Goal: Information Seeking & Learning: Learn about a topic

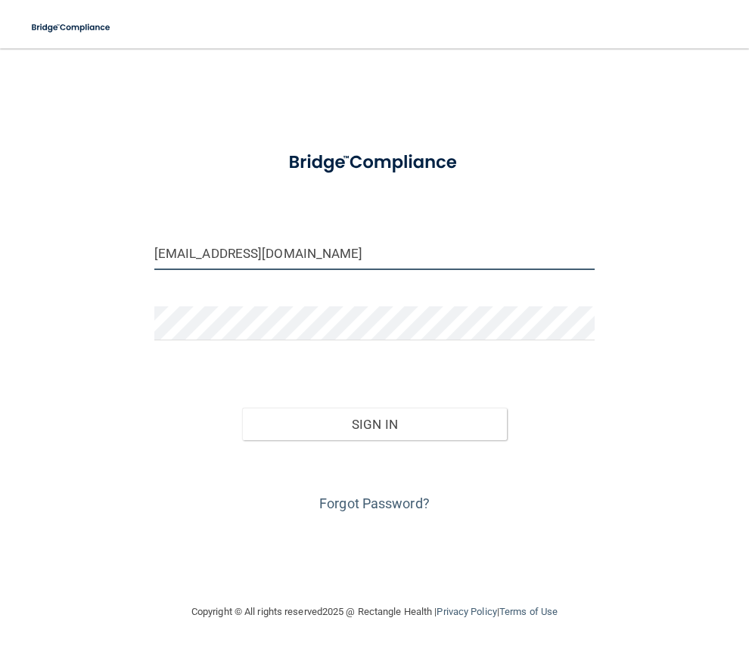
click at [343, 254] on input "[EMAIL_ADDRESS][DOMAIN_NAME]" at bounding box center [374, 253] width 440 height 34
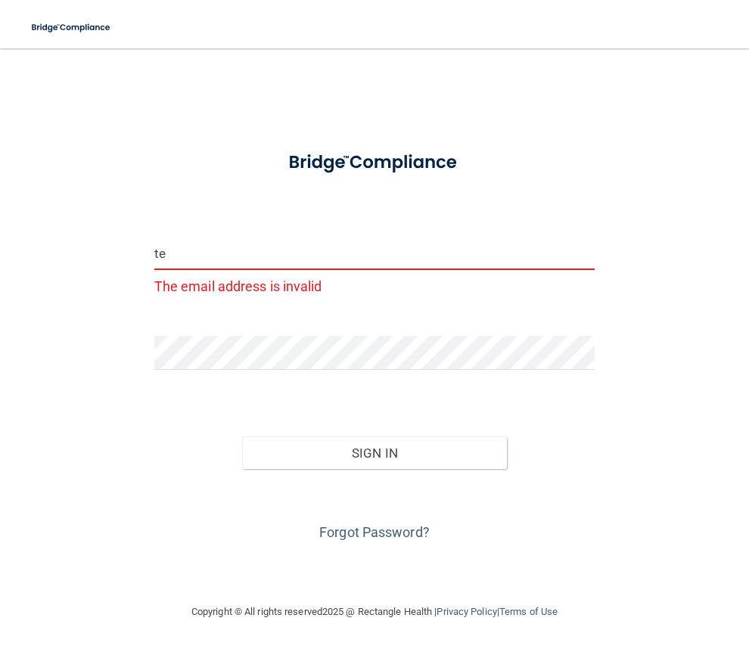
type input "t"
type input "[EMAIL_ADDRESS][DOMAIN_NAME]"
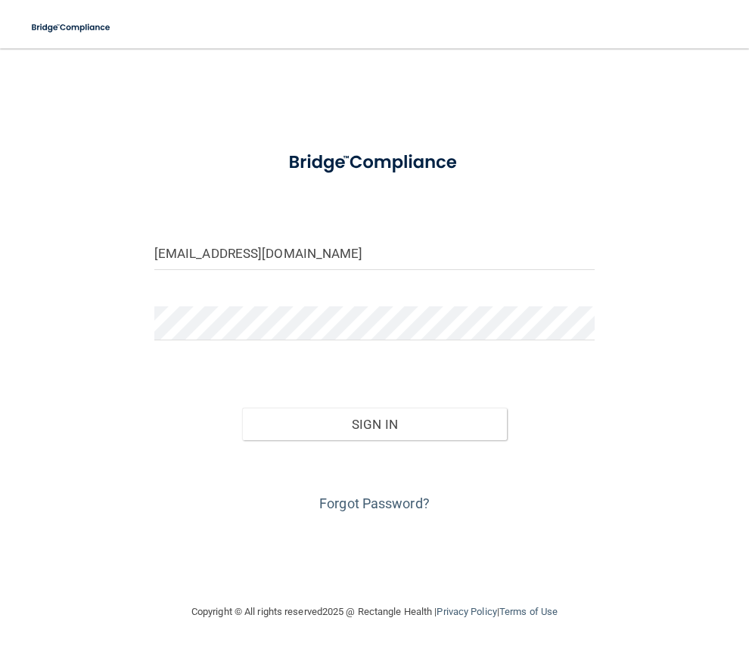
click at [524, 474] on div "Forgot Password?" at bounding box center [374, 478] width 463 height 76
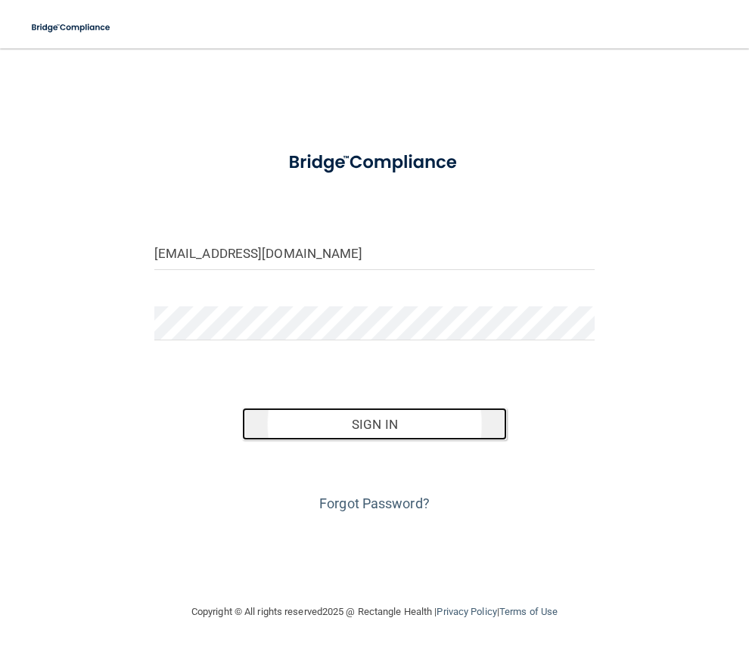
click at [364, 423] on button "Sign In" at bounding box center [374, 424] width 264 height 33
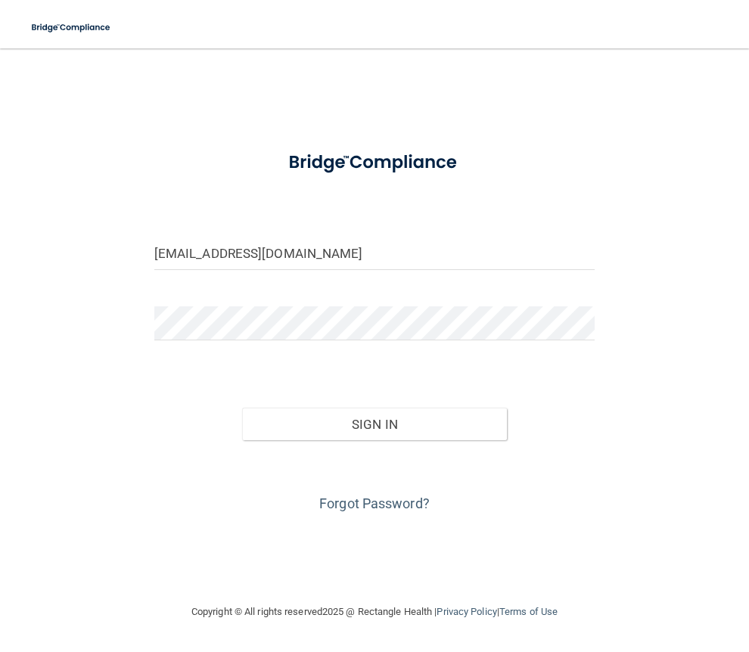
click at [517, 486] on div "Forgot Password?" at bounding box center [374, 478] width 463 height 76
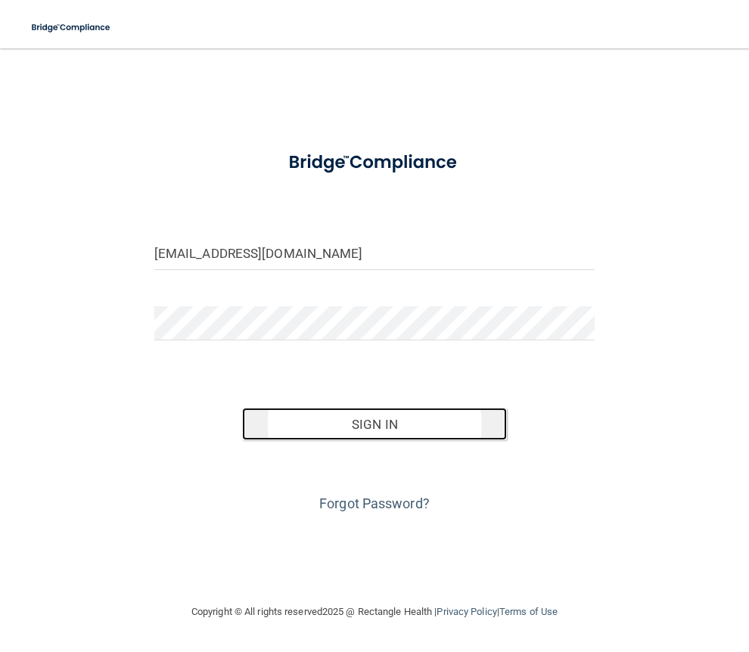
click at [399, 427] on button "Sign In" at bounding box center [374, 424] width 264 height 33
click at [457, 422] on button "Sign In" at bounding box center [374, 424] width 264 height 33
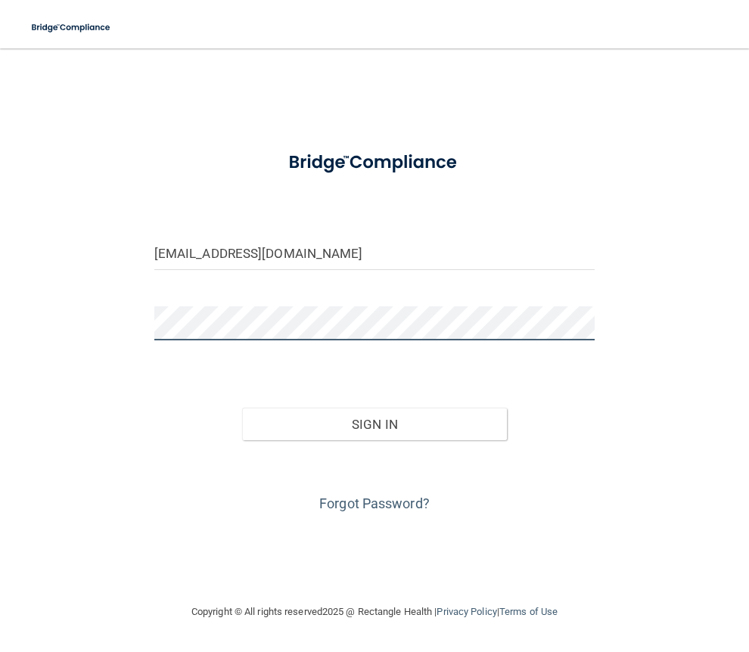
click at [242, 408] on button "Sign In" at bounding box center [374, 424] width 264 height 33
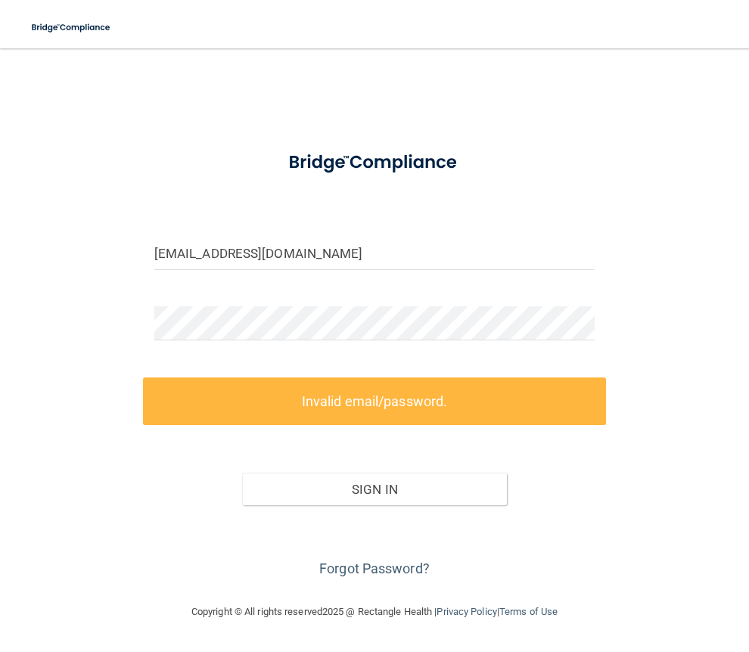
drag, startPoint x: 649, startPoint y: 570, endPoint x: 637, endPoint y: 560, distance: 15.6
click at [647, 567] on div "[EMAIL_ADDRESS][DOMAIN_NAME] Invalid email/password. You don't have permission …" at bounding box center [374, 326] width 688 height 524
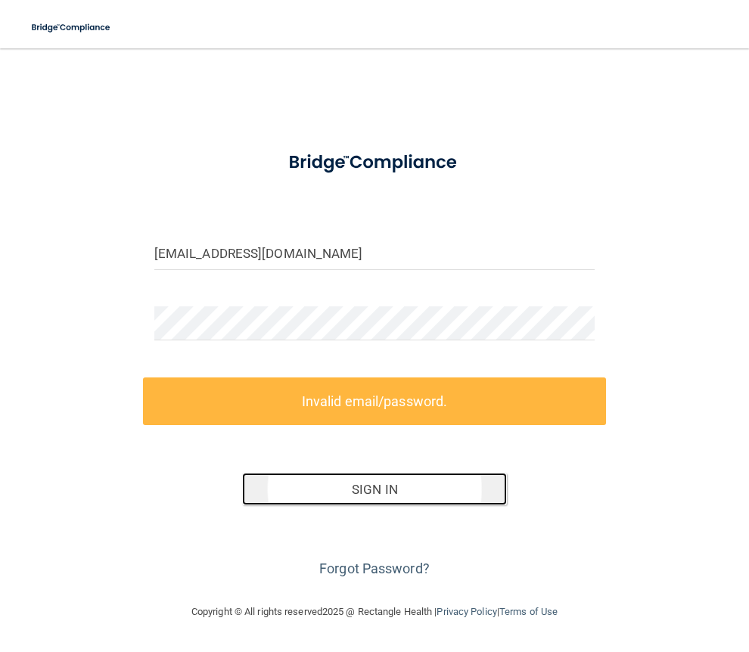
click at [371, 489] on button "Sign In" at bounding box center [374, 489] width 264 height 33
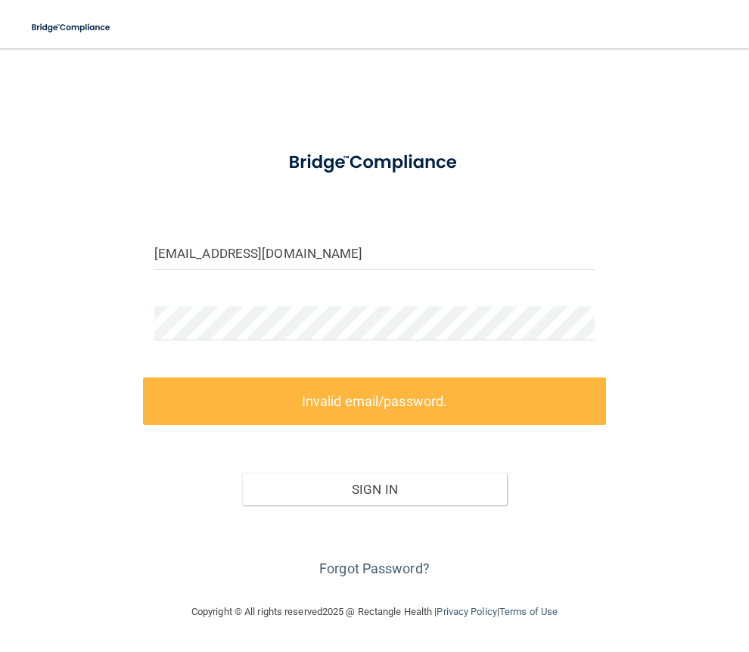
drag, startPoint x: 48, startPoint y: 405, endPoint x: 176, endPoint y: 359, distance: 136.3
click at [52, 405] on div "[EMAIL_ADDRESS][DOMAIN_NAME] Invalid email/password. You don't have permission …" at bounding box center [374, 326] width 688 height 524
click at [86, 399] on div "[EMAIL_ADDRESS][DOMAIN_NAME] Invalid email/password. You don't have permission …" at bounding box center [374, 326] width 688 height 524
click at [199, 346] on div at bounding box center [374, 328] width 463 height 45
click at [1, 338] on main "[EMAIL_ADDRESS][DOMAIN_NAME] Invalid email/password. You don't have permission …" at bounding box center [374, 350] width 749 height 604
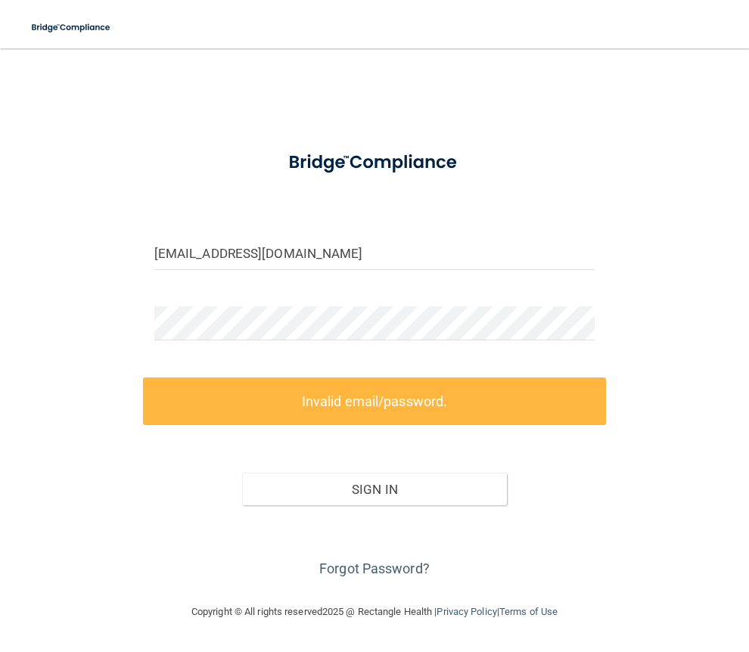
click at [113, 532] on div "[EMAIL_ADDRESS][DOMAIN_NAME] Invalid email/password. You don't have permission …" at bounding box center [374, 326] width 688 height 524
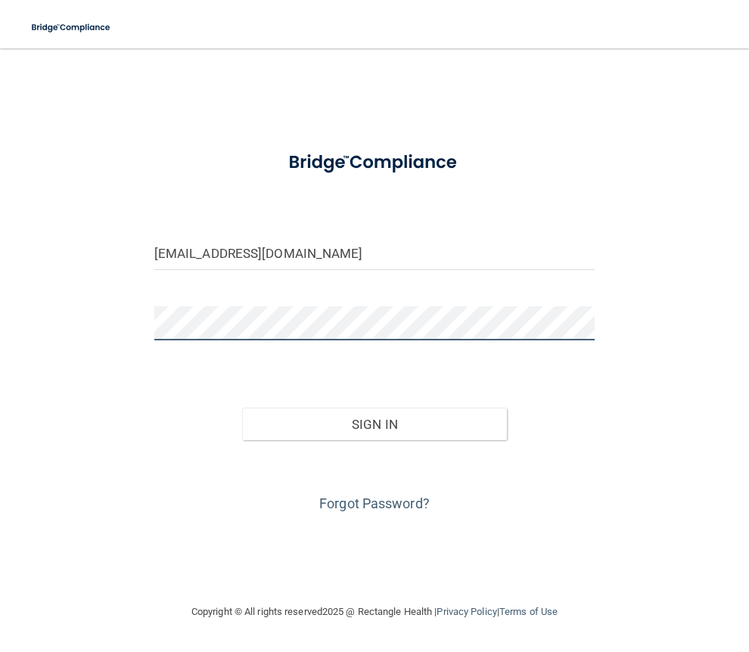
click at [242, 408] on button "Sign In" at bounding box center [374, 424] width 264 height 33
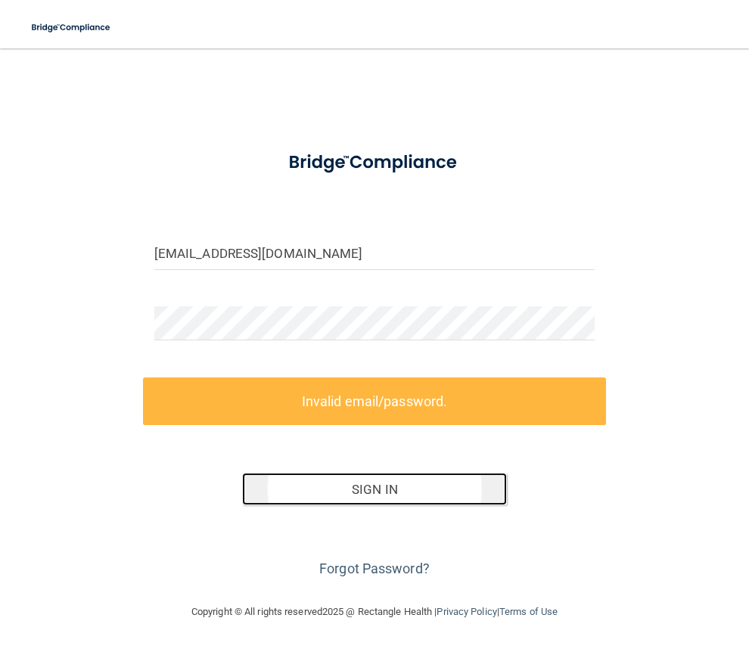
click at [436, 490] on button "Sign In" at bounding box center [374, 489] width 264 height 33
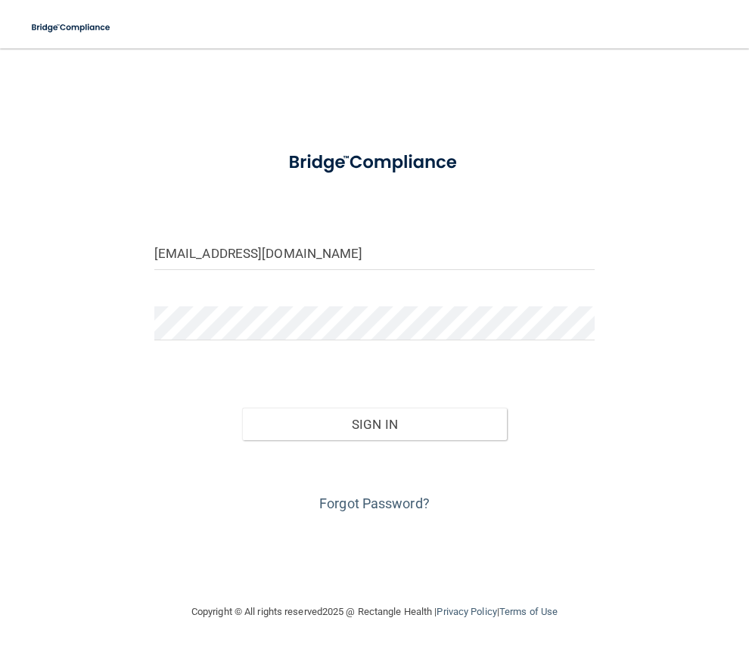
click at [589, 480] on div "Forgot Password?" at bounding box center [374, 478] width 463 height 76
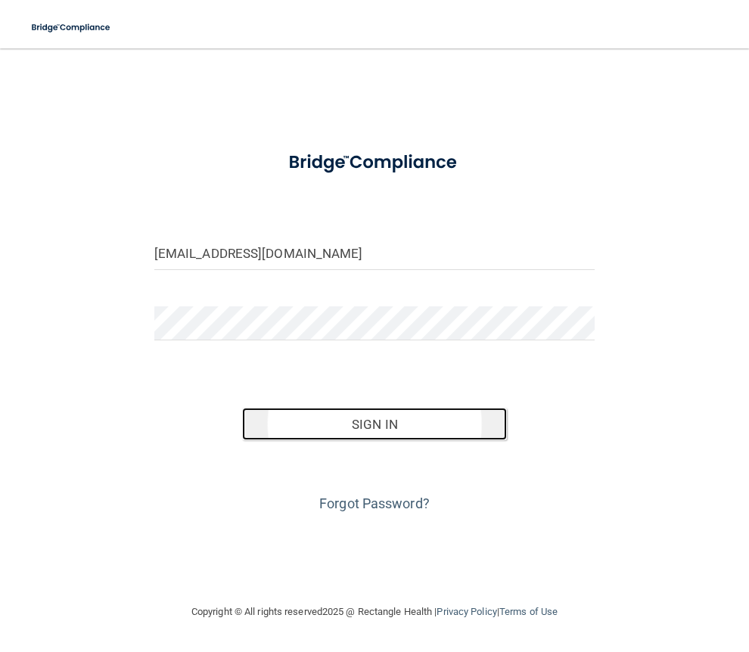
click at [391, 420] on button "Sign In" at bounding box center [374, 424] width 264 height 33
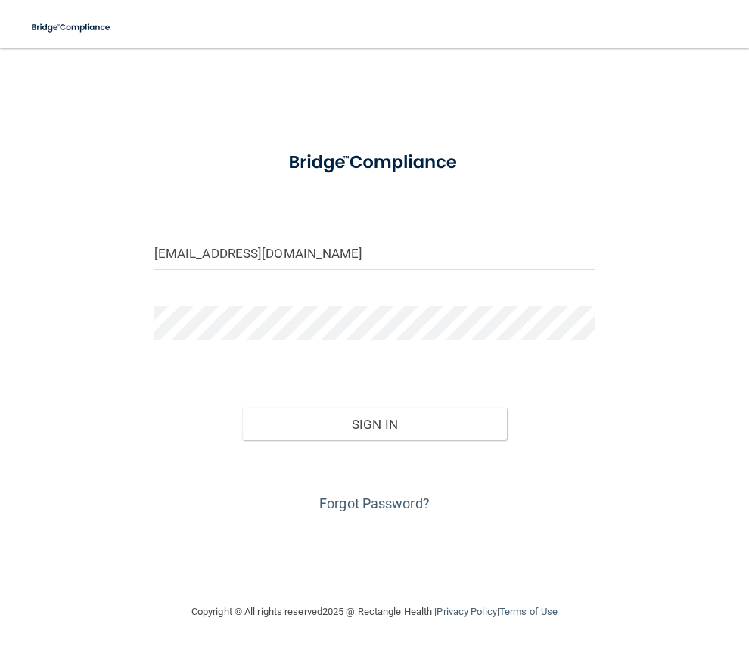
click at [617, 441] on div "[EMAIL_ADDRESS][DOMAIN_NAME] Invalid email/password. You don't have permission …" at bounding box center [374, 326] width 688 height 524
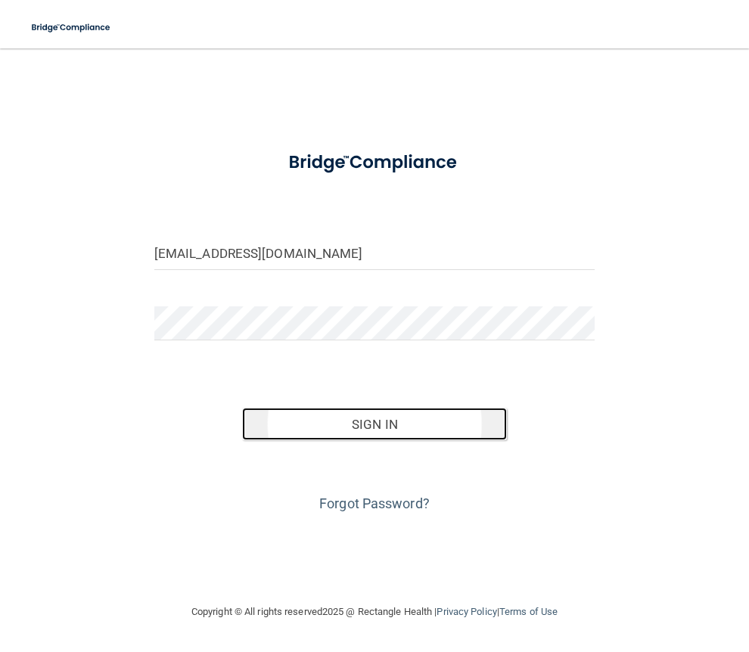
click at [410, 429] on button "Sign In" at bounding box center [374, 424] width 264 height 33
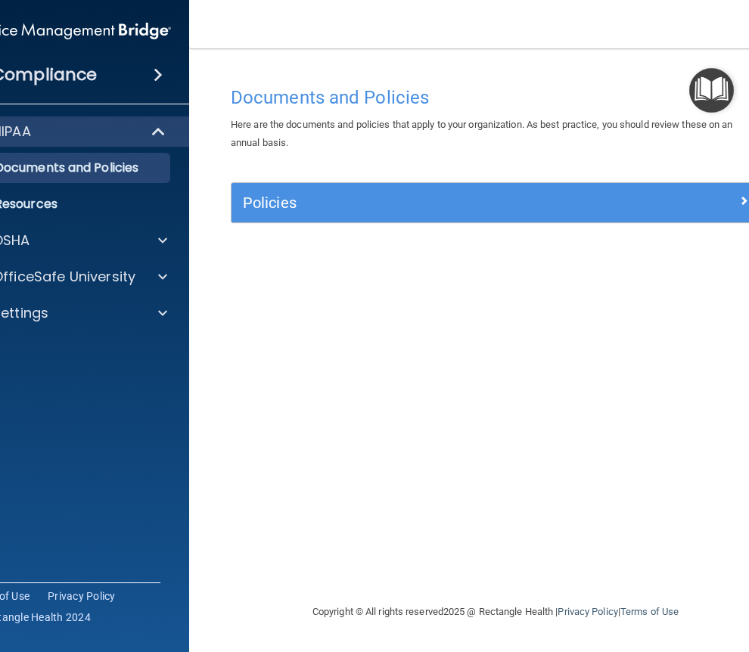
drag, startPoint x: 268, startPoint y: 22, endPoint x: 324, endPoint y: 26, distance: 56.9
click at [324, 26] on nav "Toggle navigation [PERSON_NAME] [EMAIL_ADDRESS][DOMAIN_NAME] Manage My Enterpri…" at bounding box center [495, 24] width 613 height 48
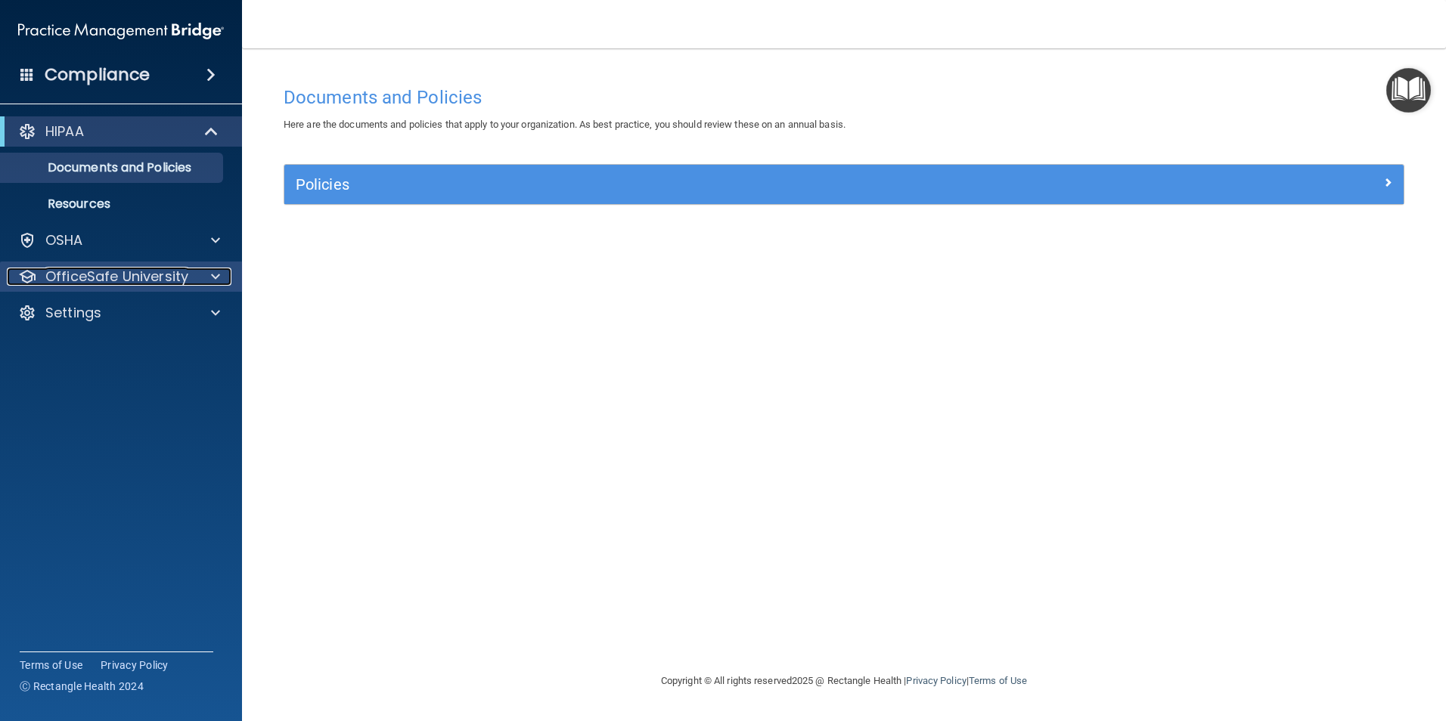
click at [211, 276] on span at bounding box center [215, 277] width 9 height 18
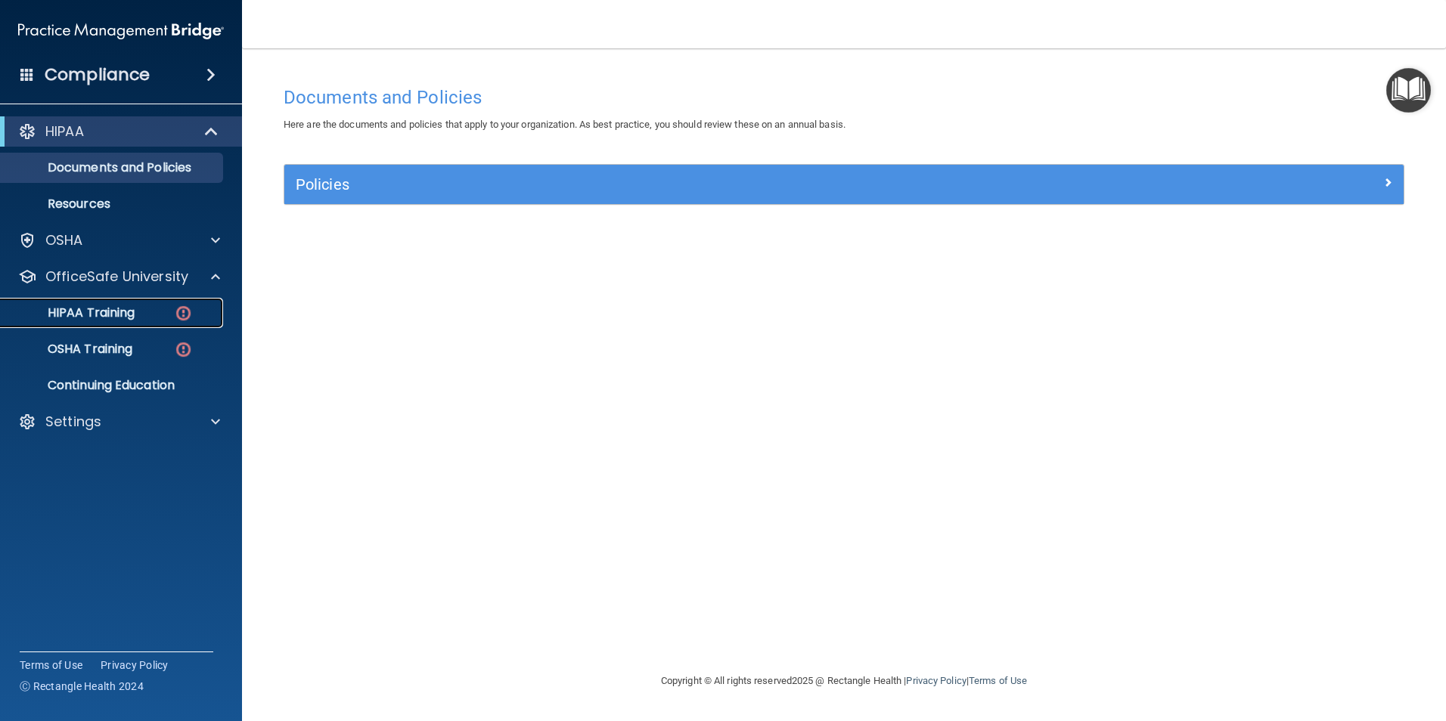
click at [117, 314] on p "HIPAA Training" at bounding box center [72, 313] width 125 height 15
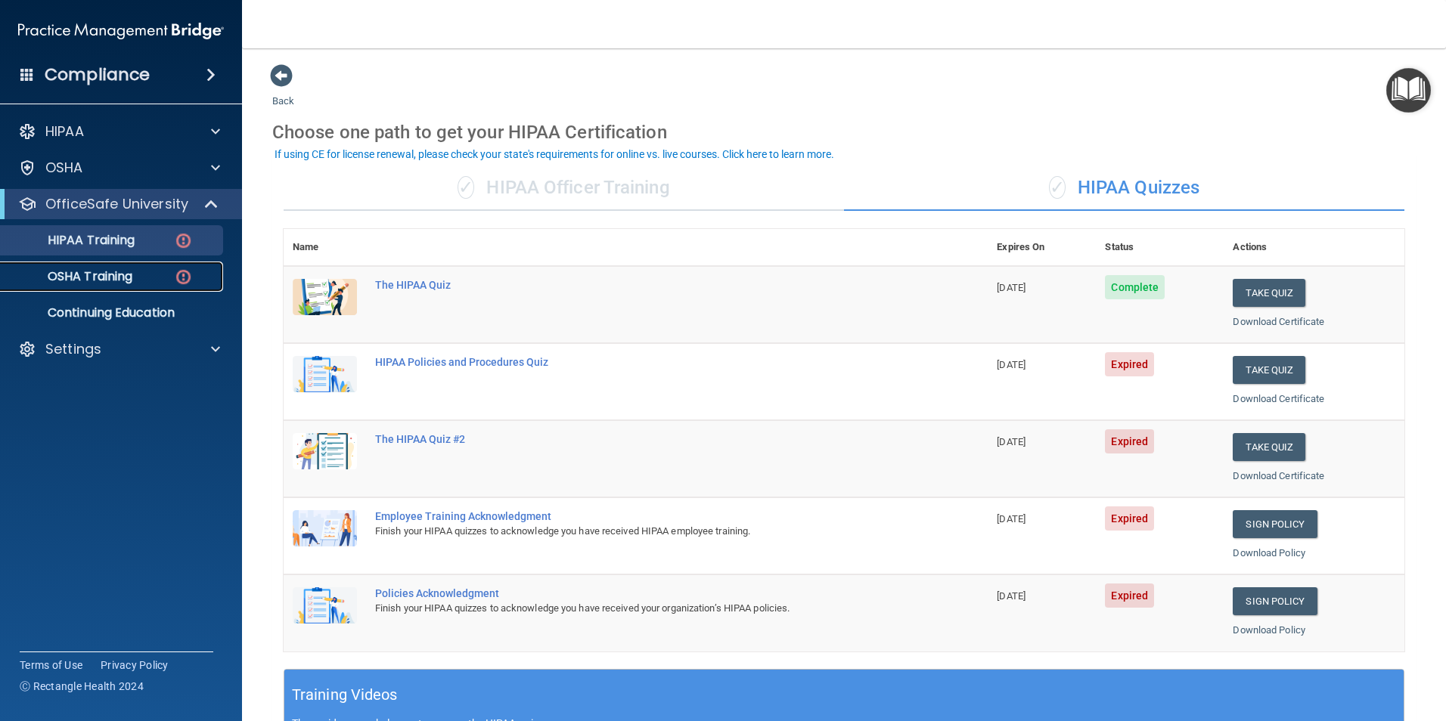
click at [119, 274] on p "OSHA Training" at bounding box center [71, 276] width 123 height 15
